Goal: Transaction & Acquisition: Download file/media

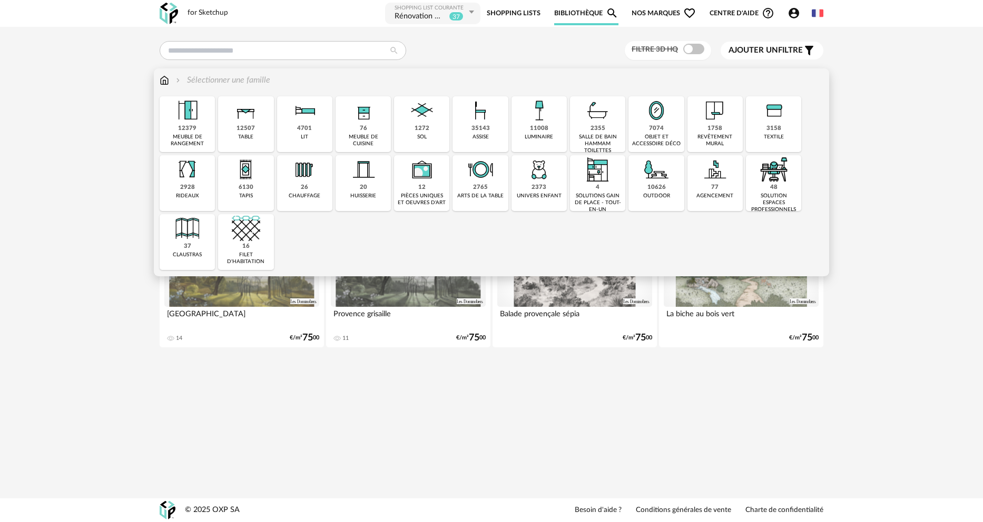
click at [652, 186] on div "10626" at bounding box center [656, 188] width 18 height 8
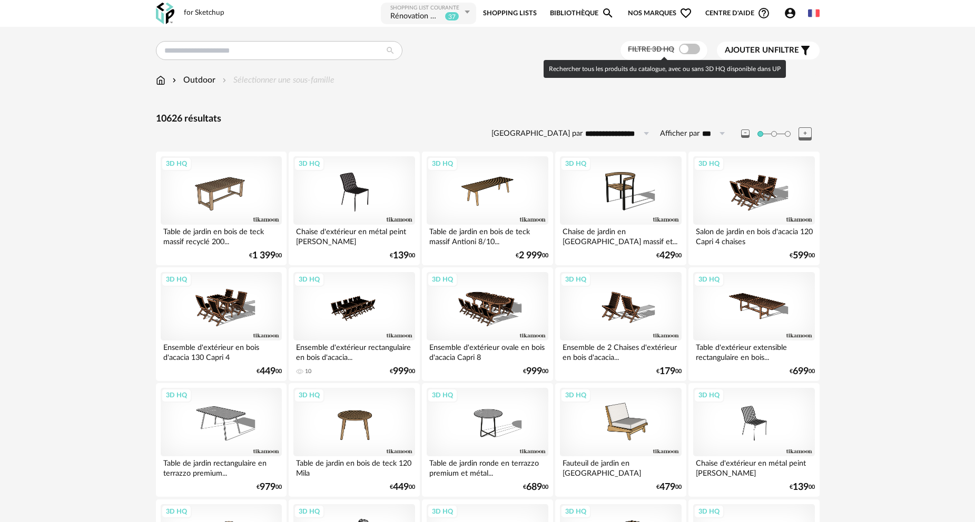
click at [689, 51] on span at bounding box center [689, 49] width 21 height 11
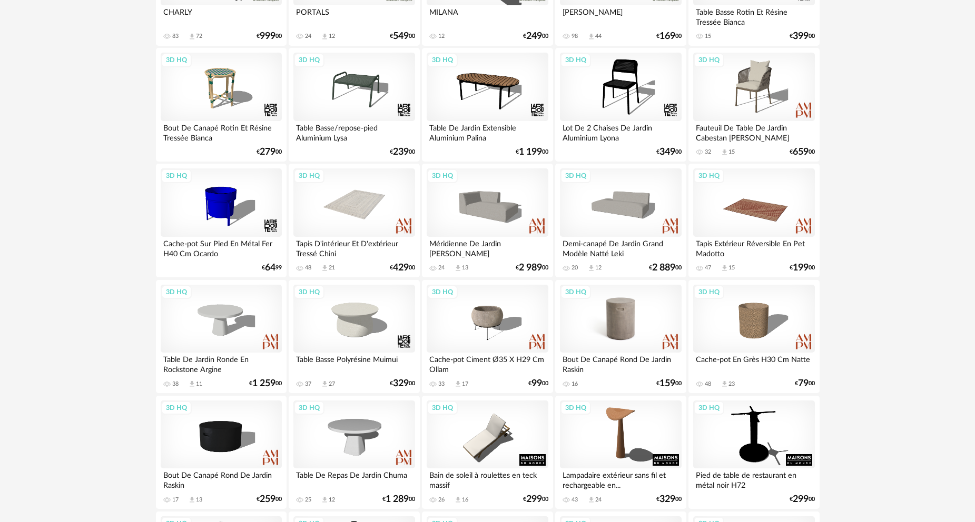
scroll to position [1422, 0]
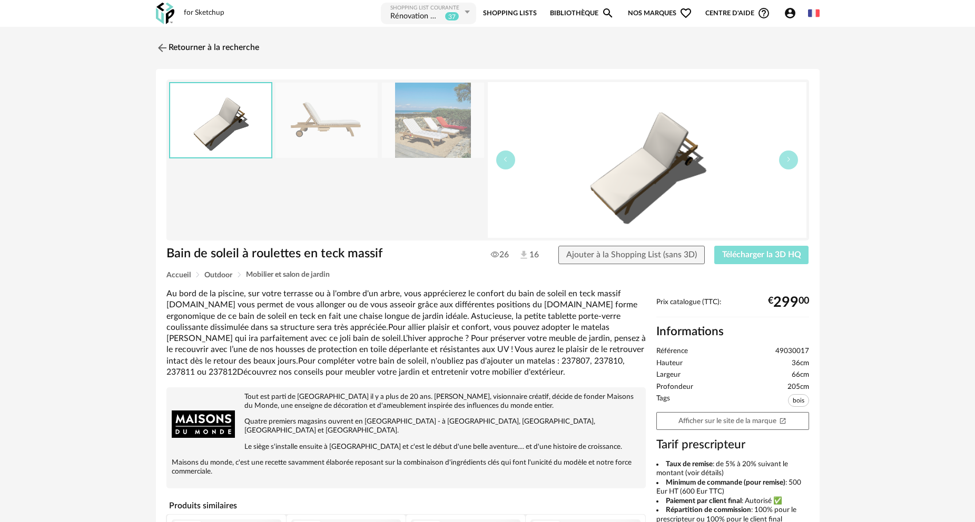
click at [764, 256] on span "Télécharger la 3D HQ" at bounding box center [761, 255] width 79 height 8
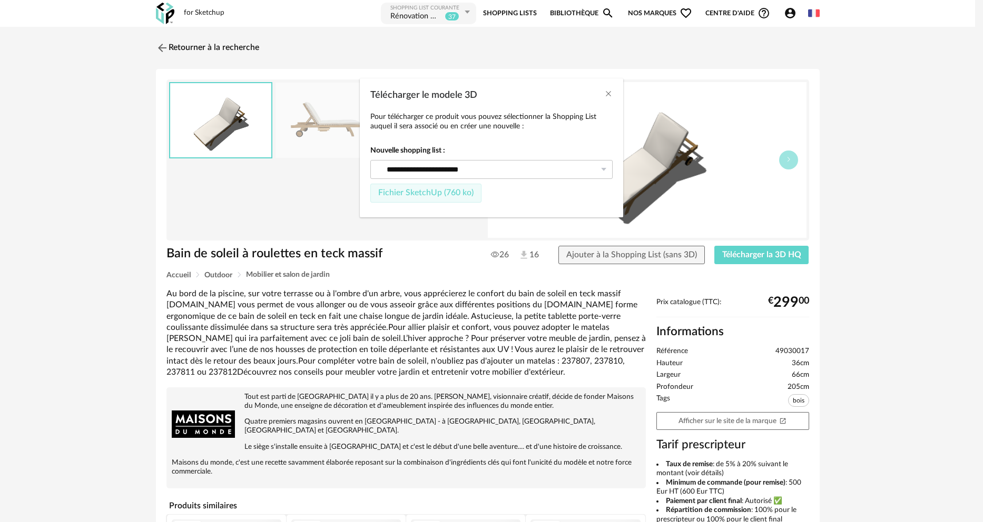
click at [447, 195] on span "Fichier SketchUp (760 ko)" at bounding box center [425, 193] width 95 height 8
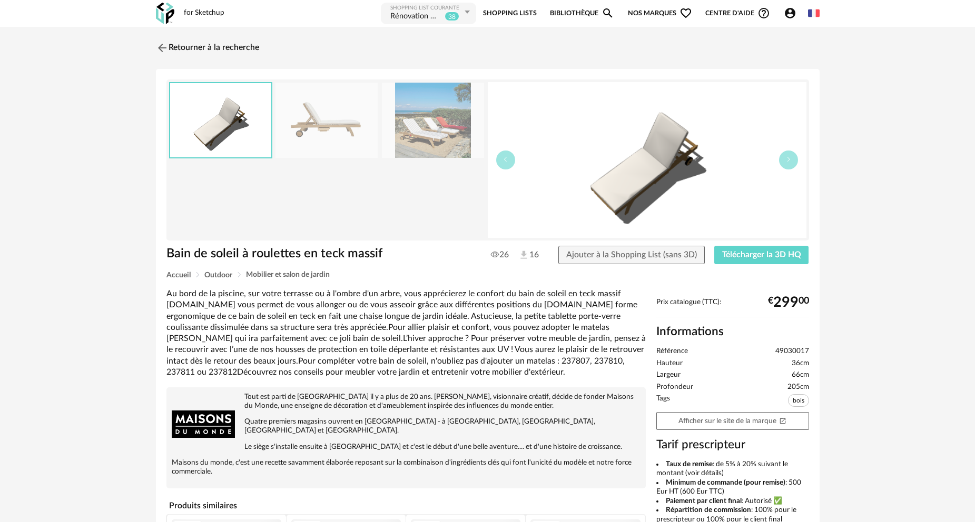
click at [338, 115] on img at bounding box center [326, 120] width 102 height 75
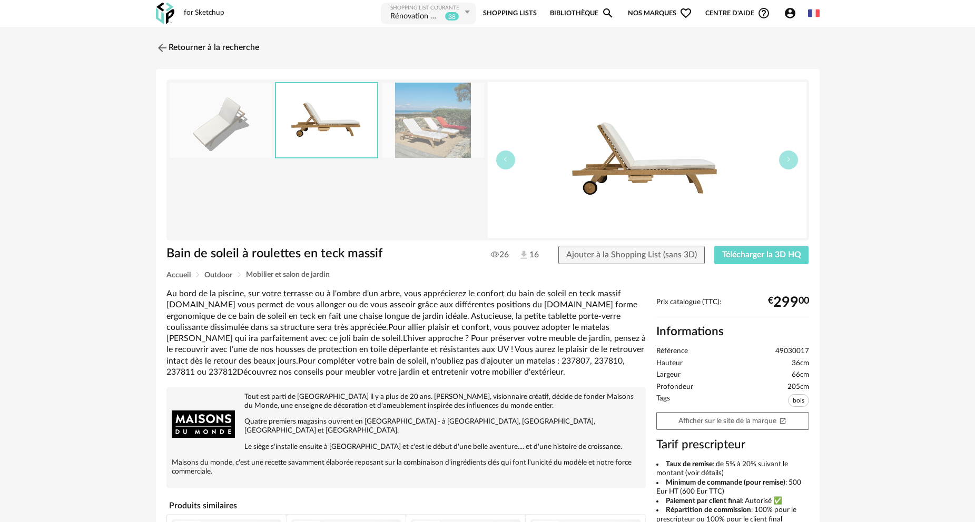
click at [435, 130] on img at bounding box center [433, 120] width 102 height 75
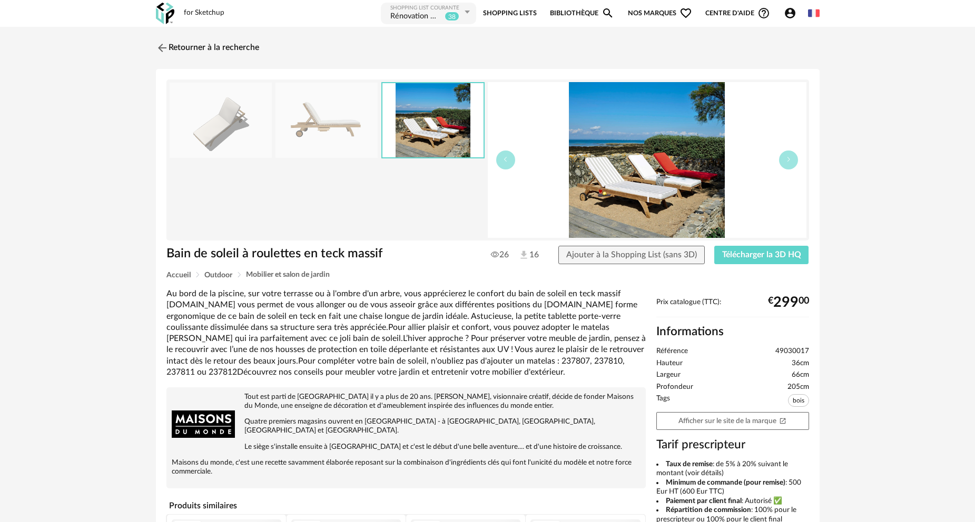
click at [321, 129] on img at bounding box center [326, 120] width 102 height 75
